Goal: Information Seeking & Learning: Learn about a topic

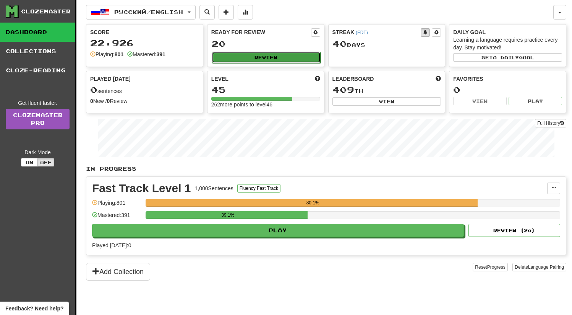
click at [245, 58] on button "Review" at bounding box center [266, 57] width 109 height 11
select select "**"
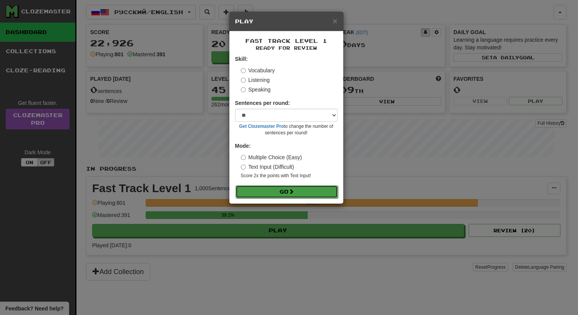
click at [294, 194] on span at bounding box center [291, 191] width 5 height 5
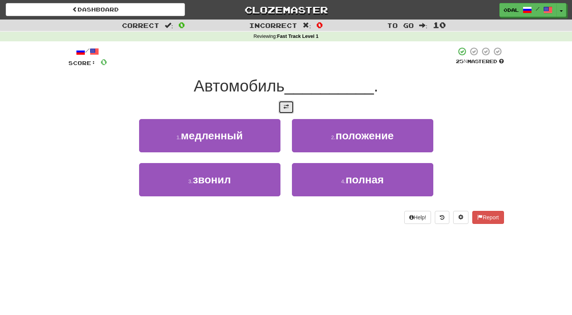
click at [286, 107] on span at bounding box center [286, 106] width 5 height 5
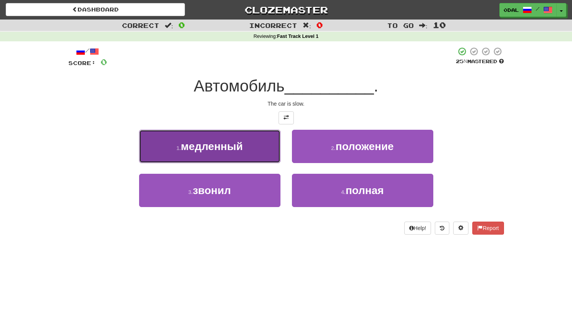
click at [226, 152] on button "1 . медленный" at bounding box center [209, 146] width 141 height 33
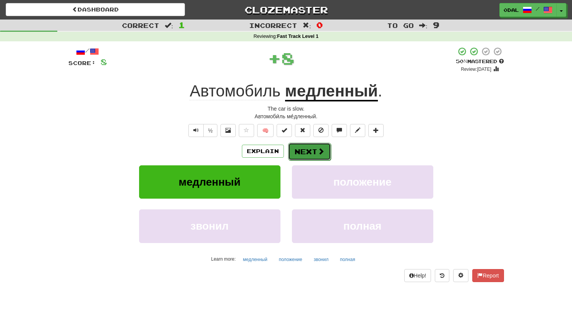
click at [316, 153] on button "Next" at bounding box center [309, 152] width 43 height 18
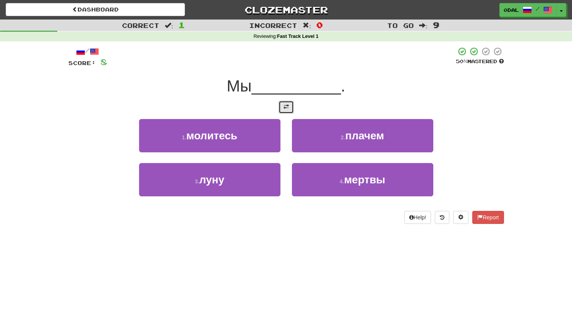
click at [286, 106] on span at bounding box center [286, 106] width 5 height 5
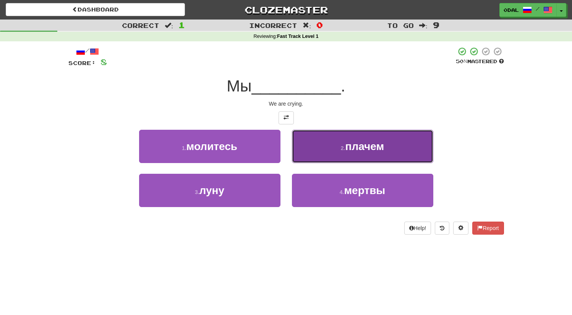
click at [366, 150] on span "плачем" at bounding box center [364, 146] width 39 height 12
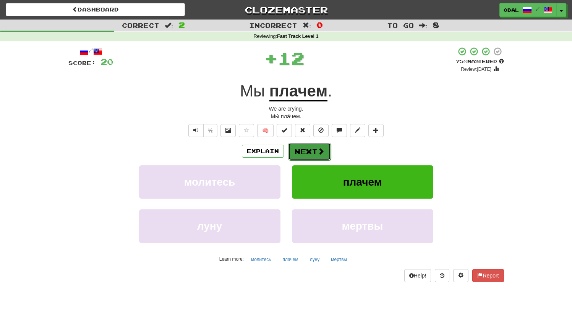
click at [302, 157] on button "Next" at bounding box center [309, 152] width 43 height 18
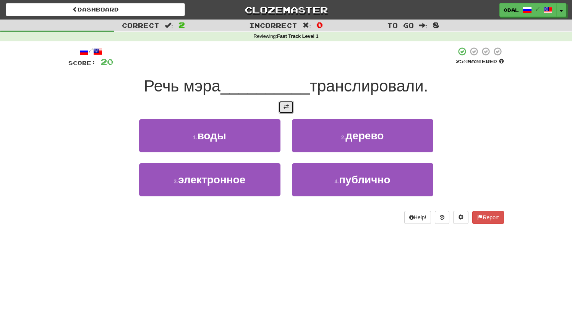
click at [281, 101] on button at bounding box center [286, 107] width 15 height 13
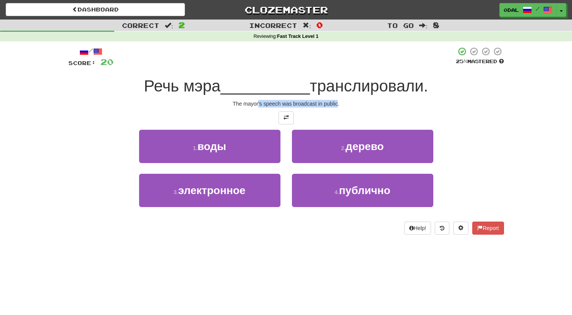
drag, startPoint x: 258, startPoint y: 104, endPoint x: 348, endPoint y: 105, distance: 90.3
click at [346, 105] on div "The mayor's speech was broadcast in public." at bounding box center [286, 104] width 436 height 8
click at [337, 102] on div "The mayor's speech was broadcast in public." at bounding box center [286, 104] width 436 height 8
click at [357, 105] on div "The mayor's speech was broadcast in public." at bounding box center [286, 104] width 436 height 8
click at [364, 105] on div "The mayor's speech was broadcast in public." at bounding box center [286, 104] width 436 height 8
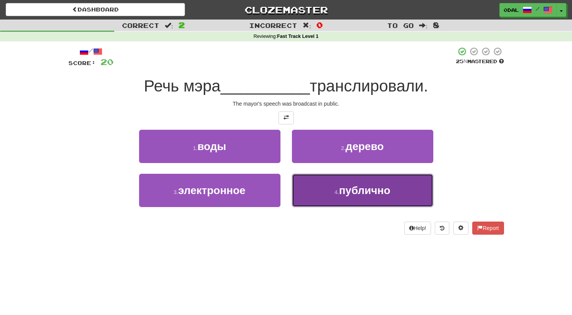
click at [355, 196] on span "публично" at bounding box center [364, 190] width 51 height 12
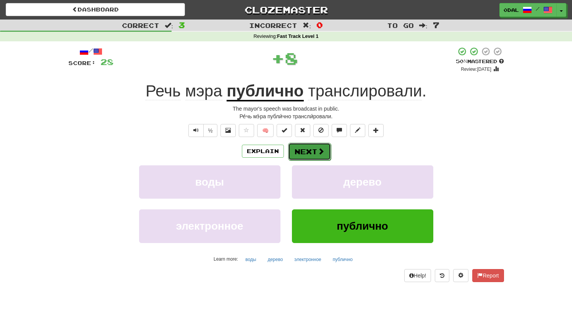
click at [306, 156] on button "Next" at bounding box center [309, 152] width 43 height 18
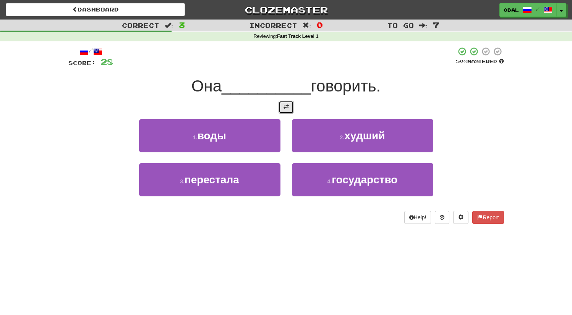
click at [289, 106] on button at bounding box center [286, 107] width 15 height 13
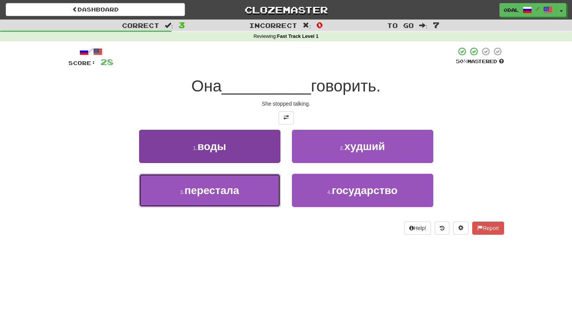
click at [235, 197] on button "3 . перестала" at bounding box center [209, 190] width 141 height 33
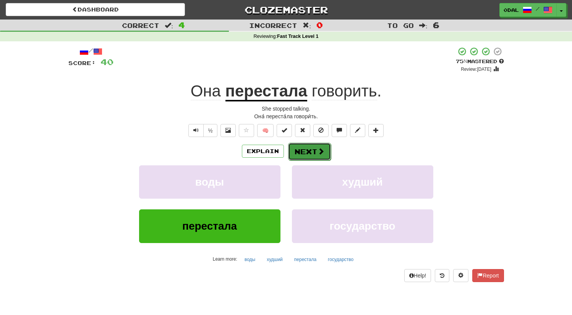
click at [301, 149] on button "Next" at bounding box center [309, 152] width 43 height 18
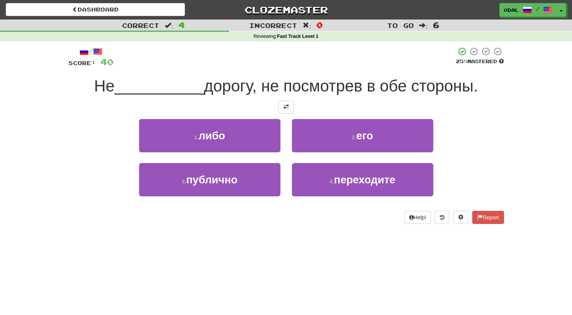
click at [278, 104] on div at bounding box center [286, 107] width 436 height 13
click at [285, 109] on span at bounding box center [286, 106] width 5 height 5
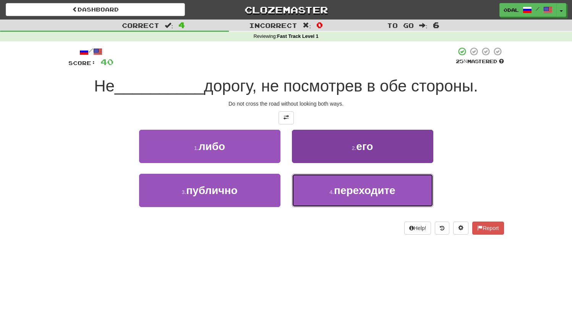
click at [353, 199] on button "4 . переходите" at bounding box center [362, 190] width 141 height 33
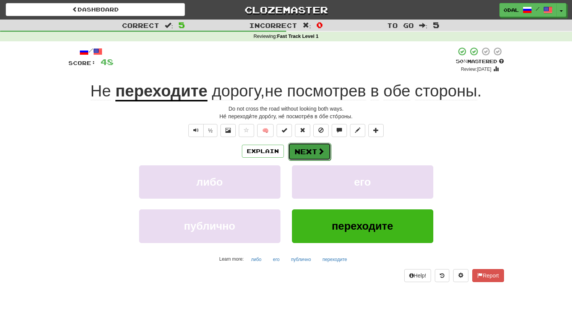
click at [301, 148] on button "Next" at bounding box center [309, 152] width 43 height 18
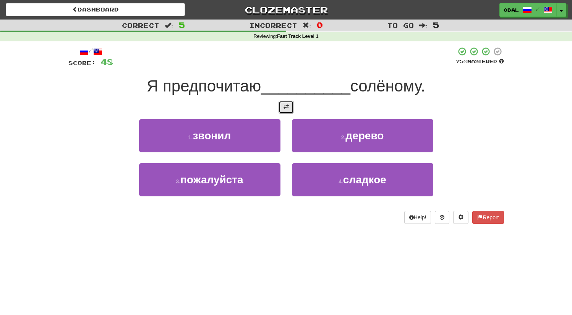
click at [281, 103] on button at bounding box center [286, 107] width 15 height 13
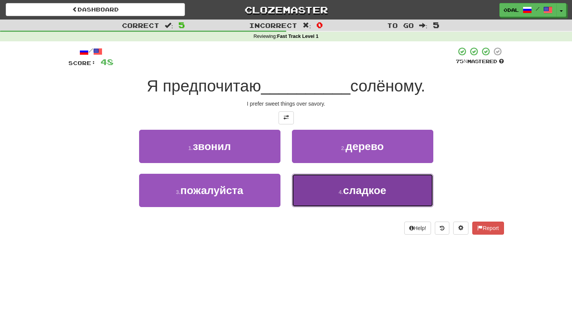
click at [348, 194] on span "сладкое" at bounding box center [364, 190] width 43 height 12
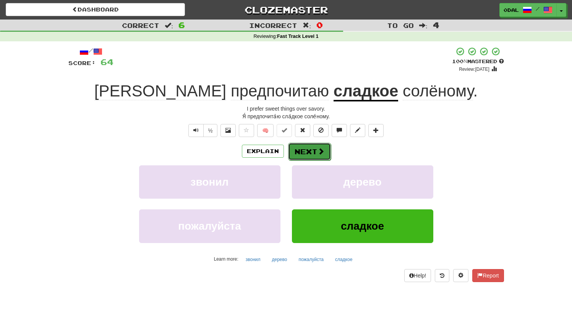
click at [308, 156] on button "Next" at bounding box center [309, 152] width 43 height 18
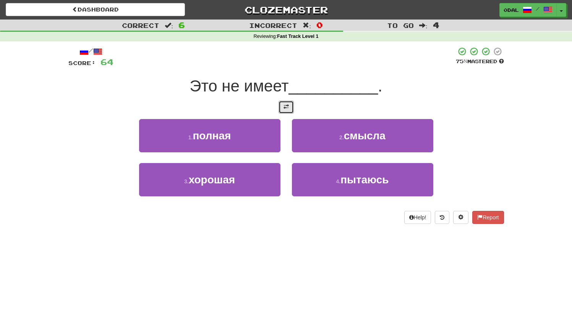
click at [286, 108] on span at bounding box center [286, 106] width 5 height 5
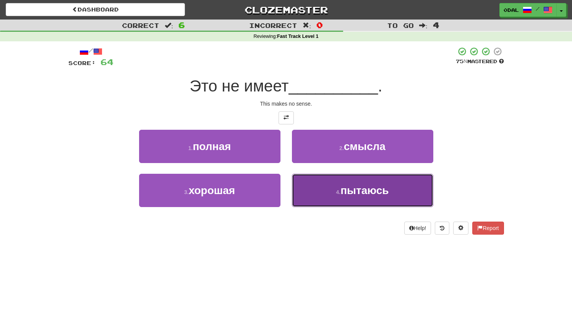
click at [342, 182] on button "4 . пытаюсь" at bounding box center [362, 190] width 141 height 33
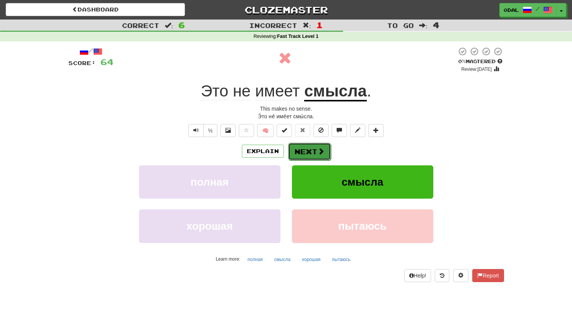
click at [301, 151] on button "Next" at bounding box center [309, 152] width 43 height 18
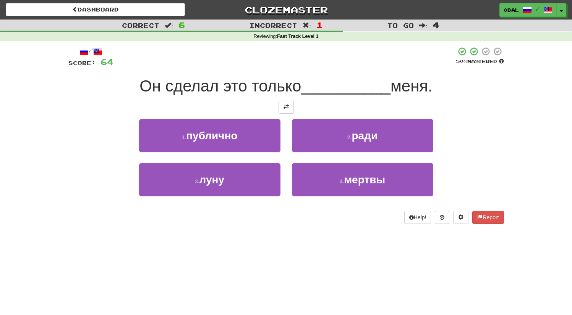
click at [278, 105] on div at bounding box center [286, 107] width 436 height 13
click at [285, 101] on button at bounding box center [286, 107] width 15 height 13
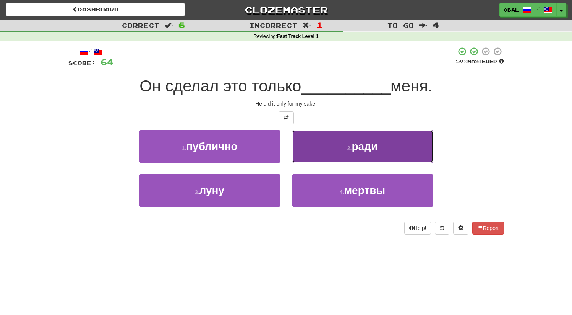
click at [341, 145] on button "2 . ради" at bounding box center [362, 146] width 141 height 33
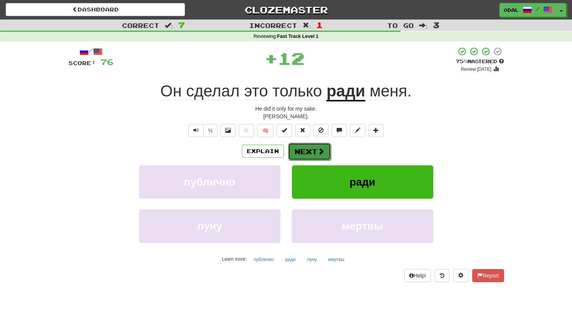
click at [300, 151] on button "Next" at bounding box center [309, 152] width 43 height 18
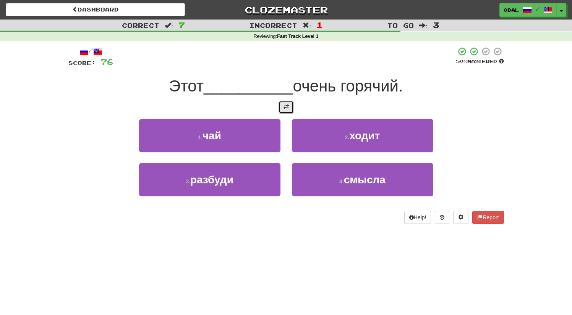
click at [289, 108] on button at bounding box center [286, 107] width 15 height 13
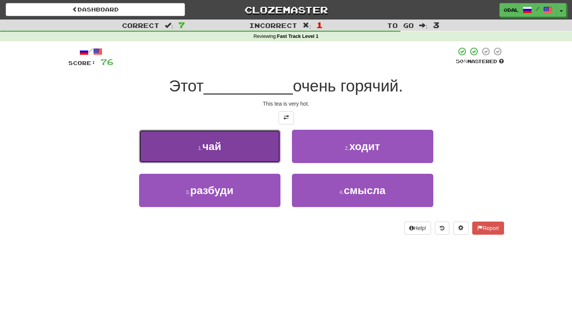
click at [254, 151] on button "1 . чай" at bounding box center [209, 146] width 141 height 33
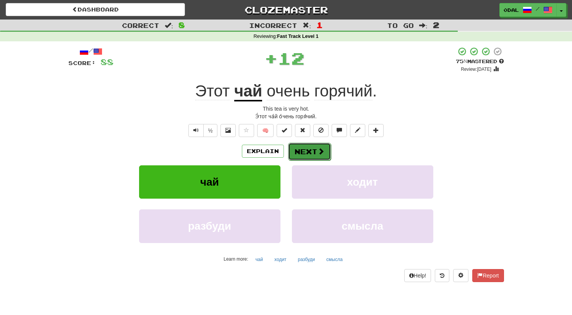
click at [320, 154] on span at bounding box center [321, 151] width 7 height 7
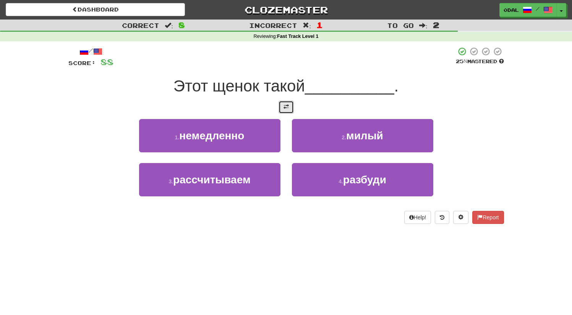
click at [284, 101] on button at bounding box center [286, 107] width 15 height 13
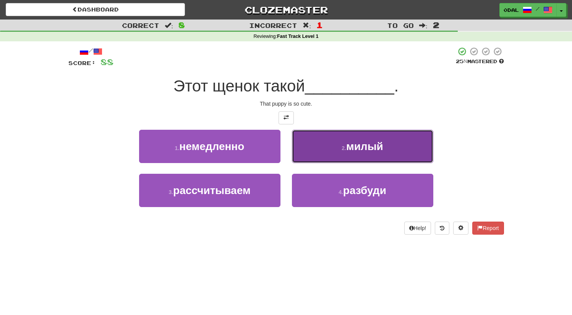
click at [341, 146] on button "2 . милый" at bounding box center [362, 146] width 141 height 33
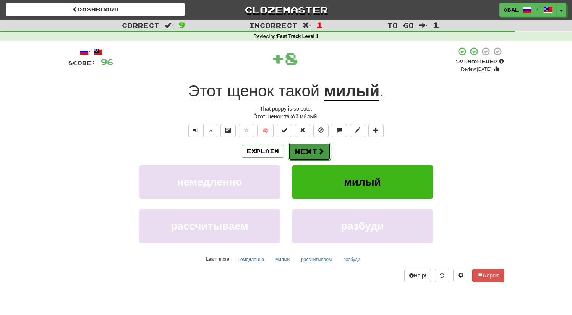
click at [311, 148] on button "Next" at bounding box center [309, 152] width 43 height 18
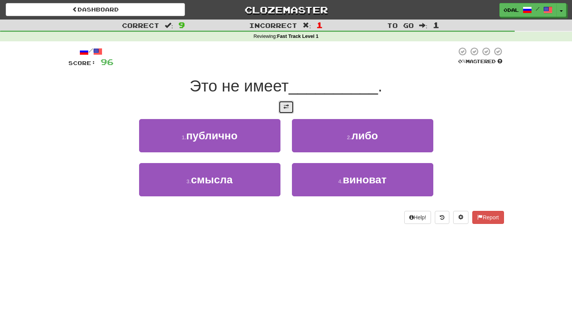
click at [281, 104] on button at bounding box center [286, 107] width 15 height 13
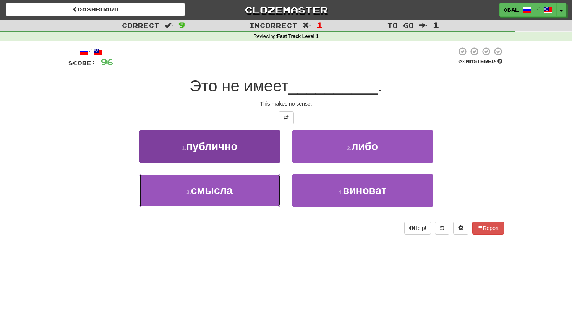
click at [253, 194] on button "3 . смысла" at bounding box center [209, 190] width 141 height 33
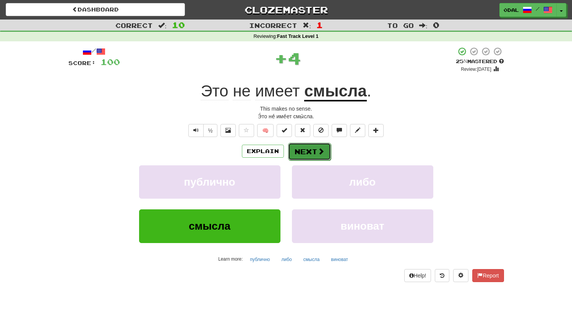
click at [305, 152] on button "Next" at bounding box center [309, 152] width 43 height 18
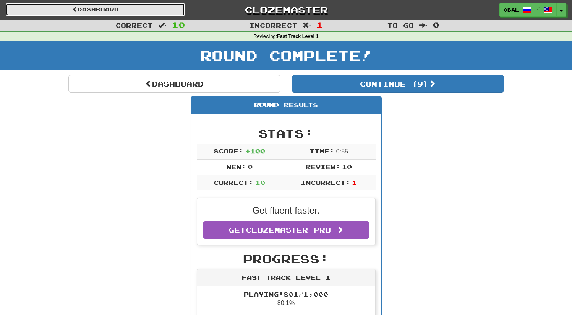
click at [110, 11] on link "Dashboard" at bounding box center [95, 9] width 179 height 13
